Goal: Find specific page/section: Find specific page/section

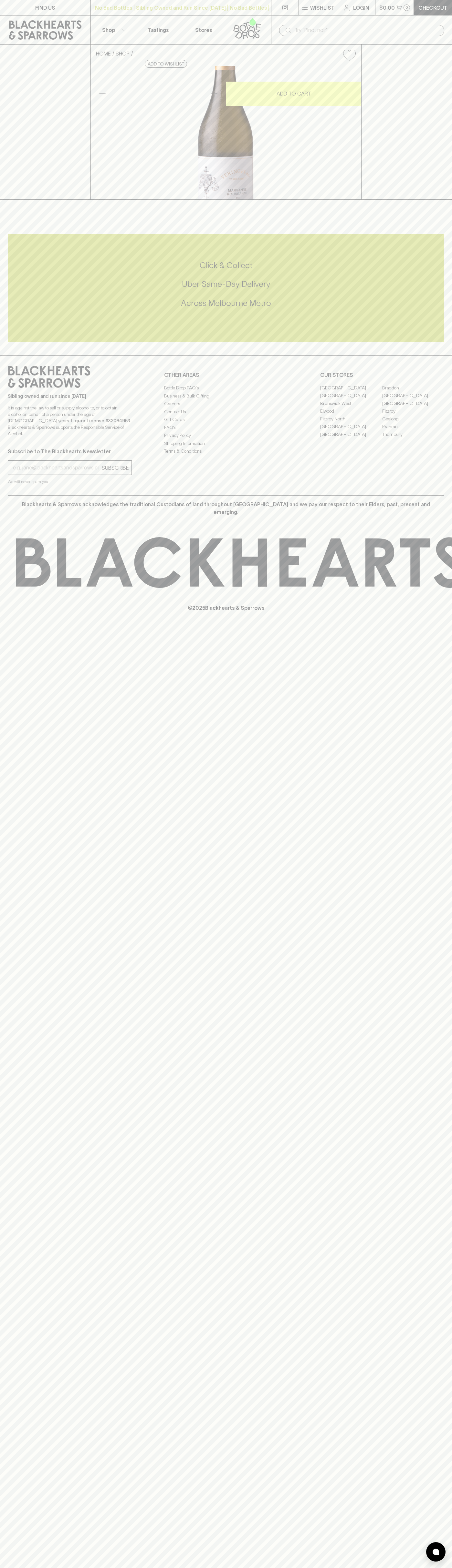
click at [66, 26] on icon at bounding box center [45, 30] width 72 height 19
click at [184, 1567] on html "FIND US | No Bad Bottles | Sibling Owned and Run Since [DATE] | No Bad Bottles …" at bounding box center [226, 784] width 452 height 1568
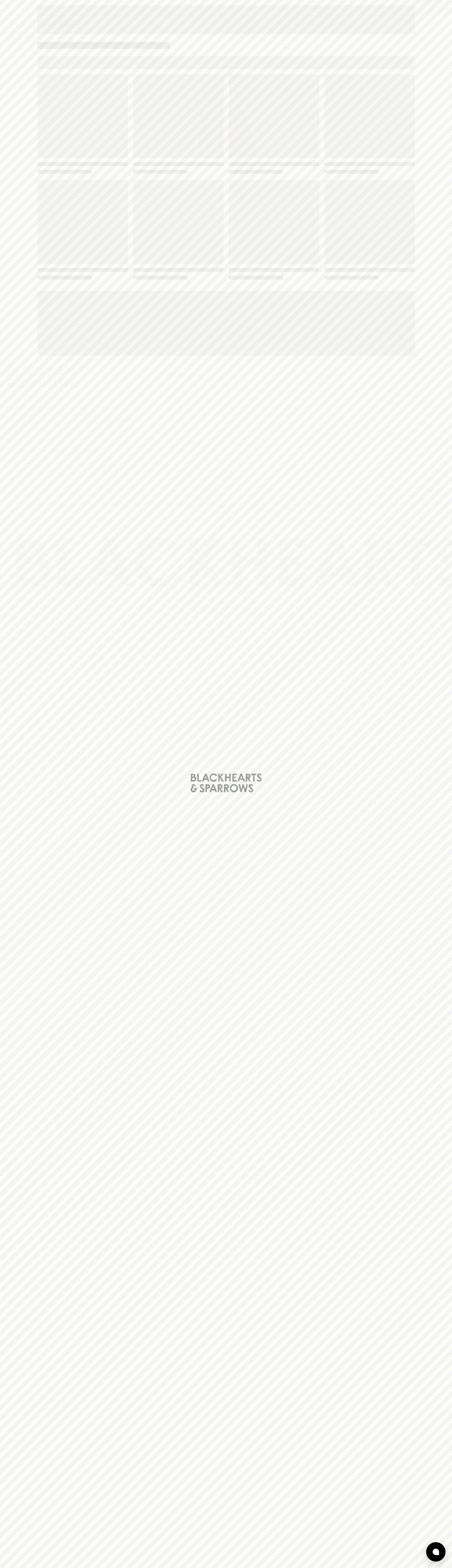
click at [6, 1085] on div "Loading" at bounding box center [226, 784] width 452 height 1568
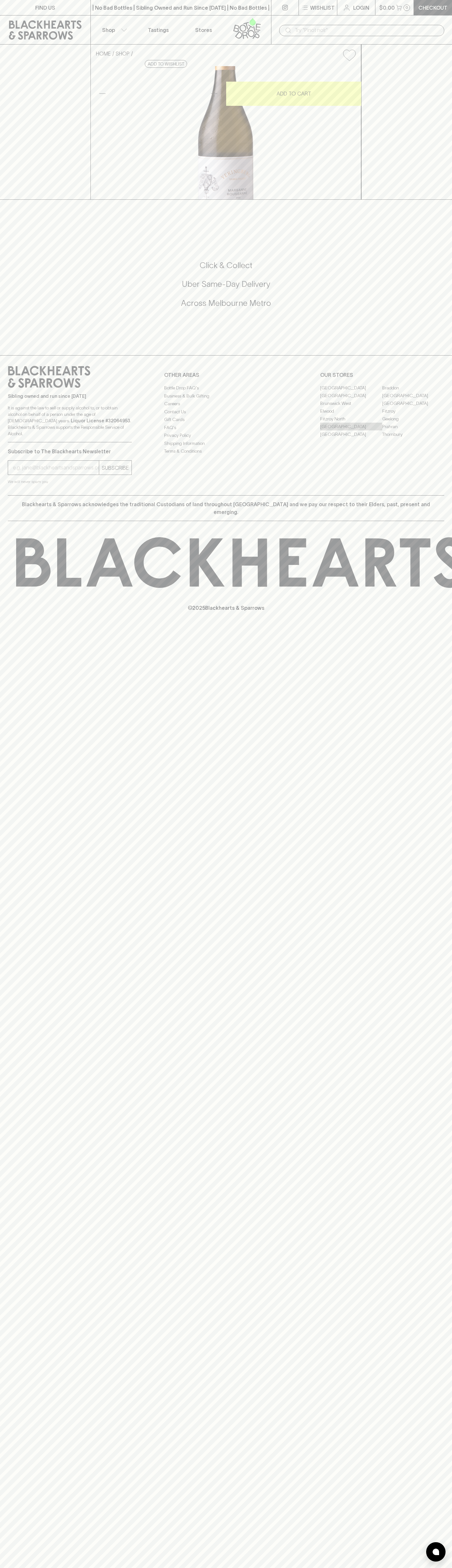
click at [351, 430] on link "[GEOGRAPHIC_DATA]" at bounding box center [351, 426] width 62 height 8
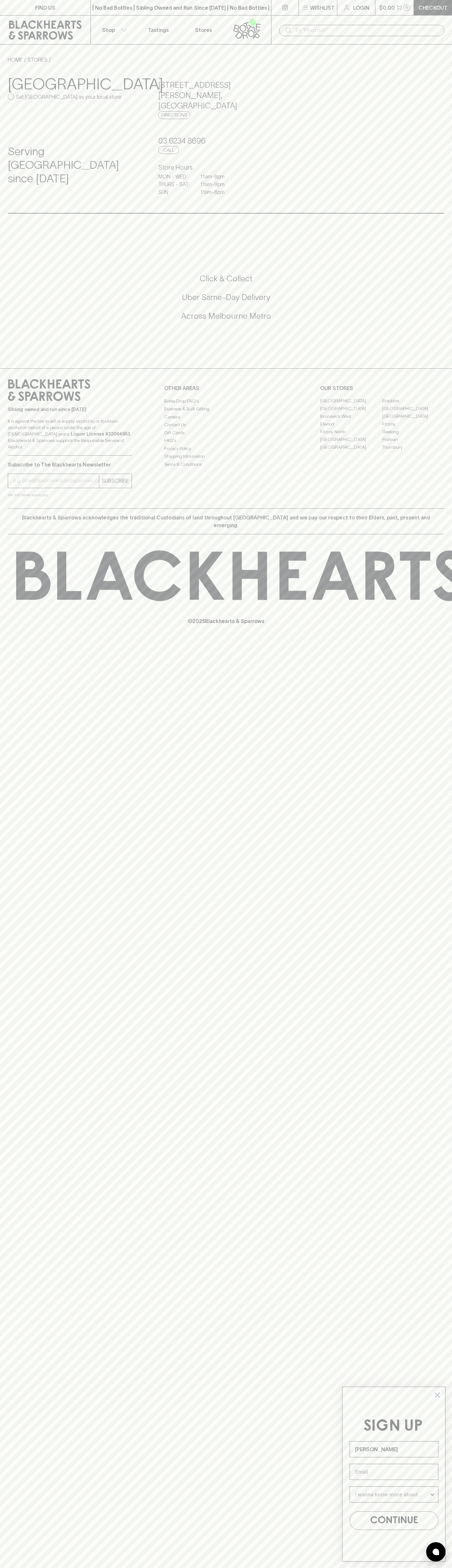
type input "[PERSON_NAME]"
